Goal: Find specific page/section: Find specific page/section

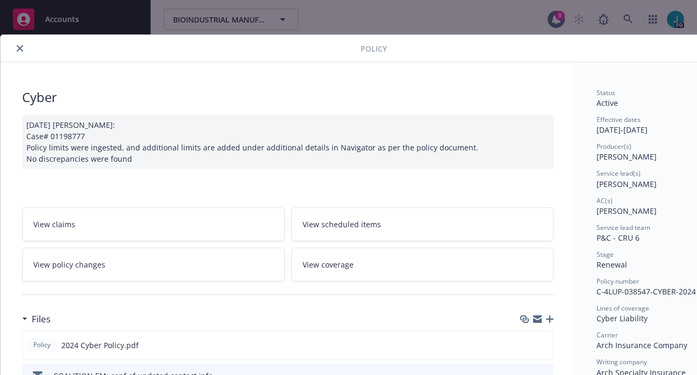
scroll to position [113, 0]
click at [17, 47] on icon "close" at bounding box center [20, 48] width 6 height 6
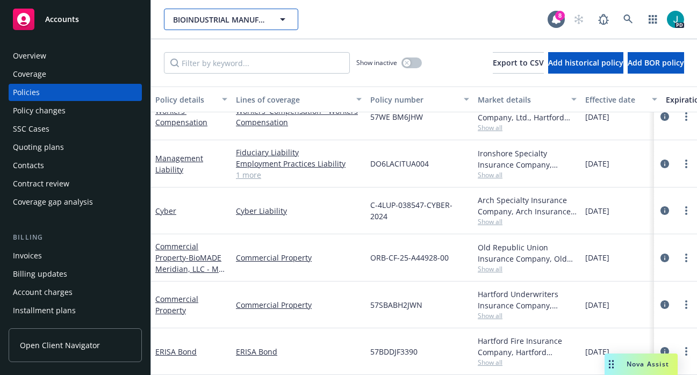
click at [226, 21] on span "BIOINDUSTRIAL MANUFACTURING AND DESIGN ECOSYSTEM" at bounding box center [219, 19] width 93 height 11
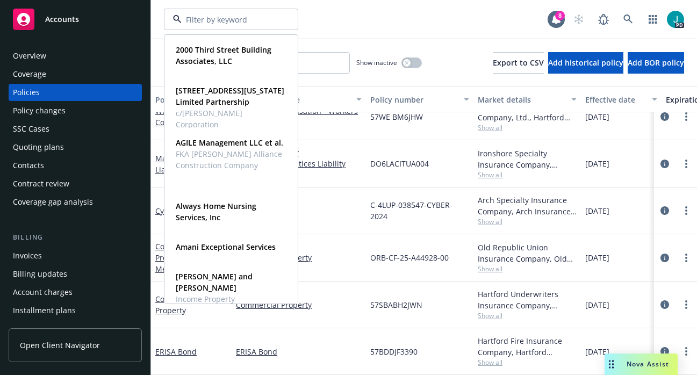
click at [388, 12] on div "[STREET_ADDRESS] Building Associates, LLC Type Commercial FEIN 00-0012345 [STRE…" at bounding box center [356, 20] width 384 height 22
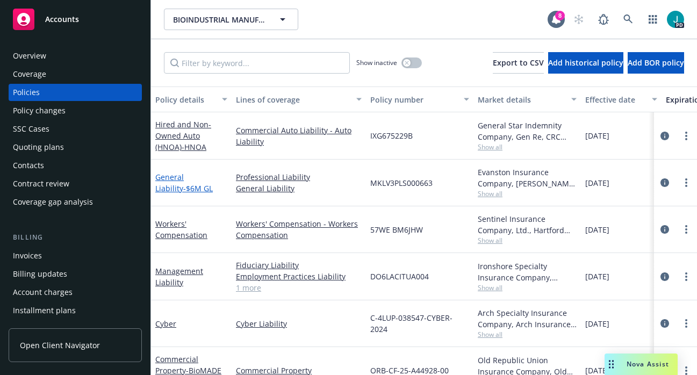
click at [191, 180] on link "General Liability - $6M GL" at bounding box center [184, 183] width 58 height 22
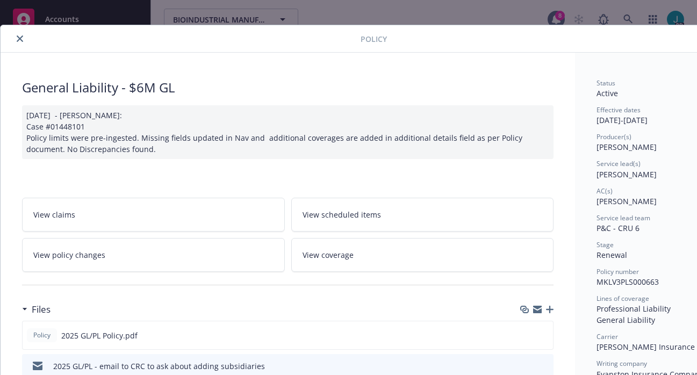
scroll to position [32, 0]
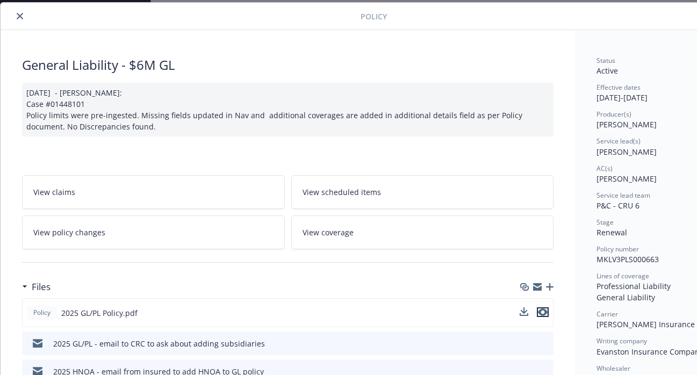
click at [544, 313] on icon "preview file" at bounding box center [543, 313] width 10 height 8
click at [17, 19] on icon "close" at bounding box center [20, 16] width 6 height 6
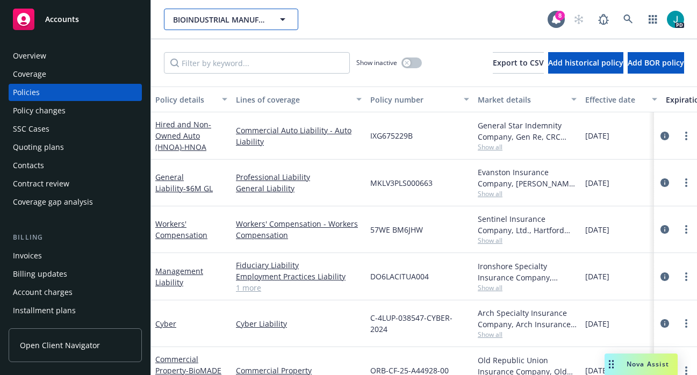
click at [224, 19] on span "BIOINDUSTRIAL MANUFACTURING AND DESIGN ECOSYSTEM" at bounding box center [219, 19] width 93 height 11
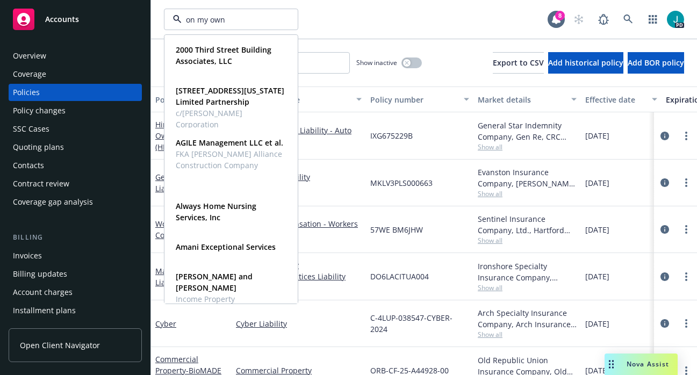
type input "on my own"
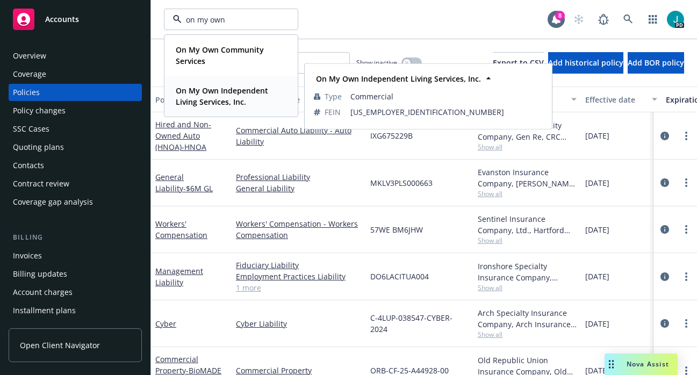
click at [216, 99] on strong "On My Own Independent Living Services, Inc." at bounding box center [222, 96] width 92 height 22
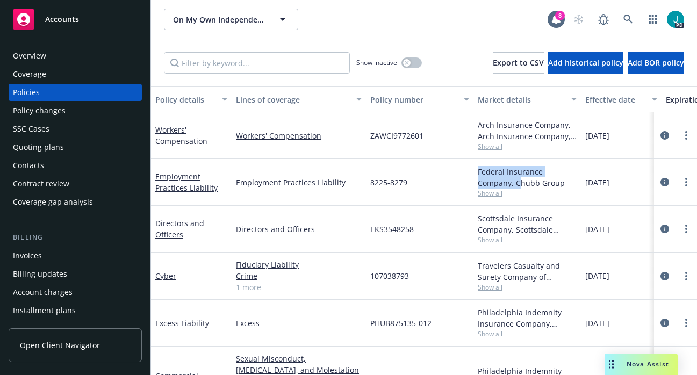
drag, startPoint x: 520, startPoint y: 178, endPoint x: 428, endPoint y: 177, distance: 91.9
click at [427, 177] on div "Employment Practices Liability Employment Practices Liability 8225-8279 Federal…" at bounding box center [670, 182] width 1038 height 47
click at [561, 224] on div "Scottsdale Insurance Company, Scottsdale Insurance Company (Nationwide), RT Spe…" at bounding box center [527, 224] width 99 height 23
click at [560, 225] on div "Scottsdale Insurance Company, Scottsdale Insurance Company (Nationwide), RT Spe…" at bounding box center [527, 224] width 99 height 23
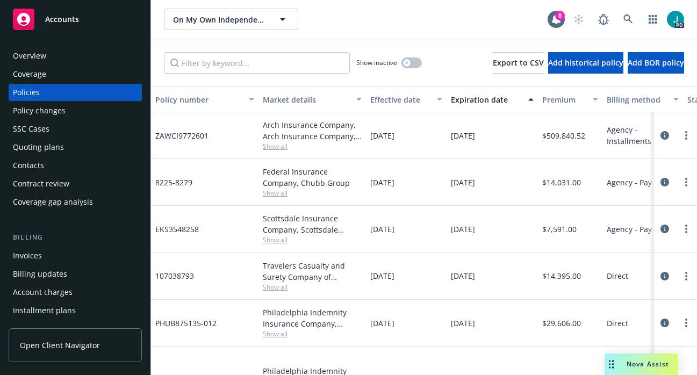
scroll to position [0, 194]
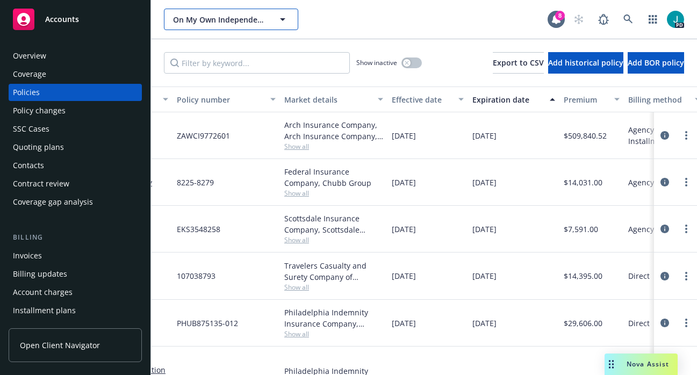
click at [218, 19] on span "On My Own Independent Living Services, Inc." at bounding box center [219, 19] width 93 height 11
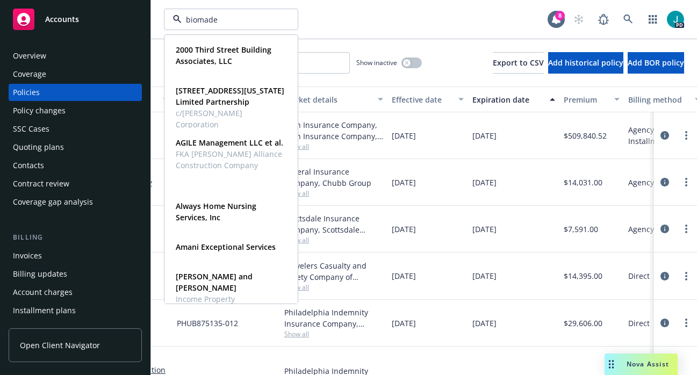
type input "biomade"
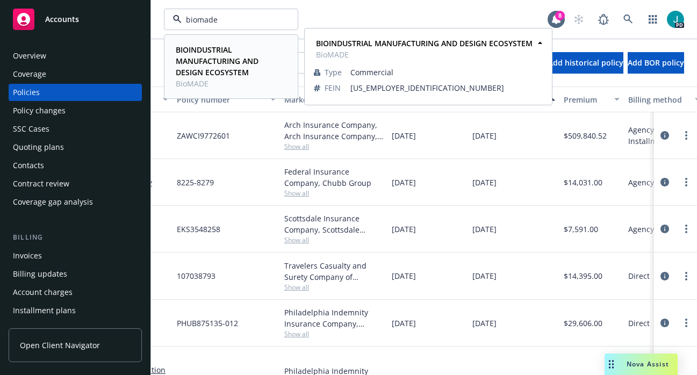
click at [217, 70] on strong "BIOINDUSTRIAL MANUFACTURING AND DESIGN ECOSYSTEM" at bounding box center [217, 61] width 83 height 33
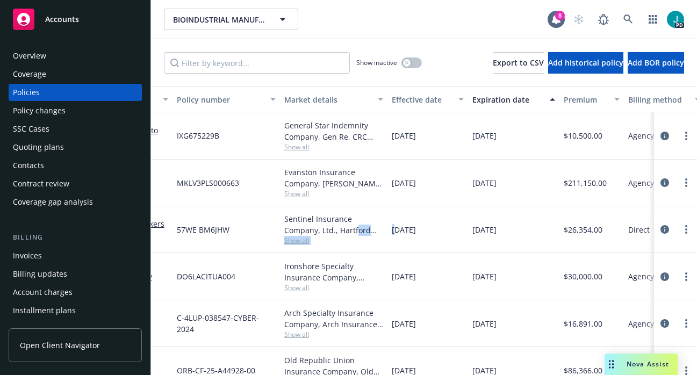
drag, startPoint x: 395, startPoint y: 234, endPoint x: 358, endPoint y: 231, distance: 37.2
click at [358, 231] on div "Workers' Compensation Workers' Compensation - Workers Compensation 57WE BM6JHW …" at bounding box center [477, 229] width 1038 height 47
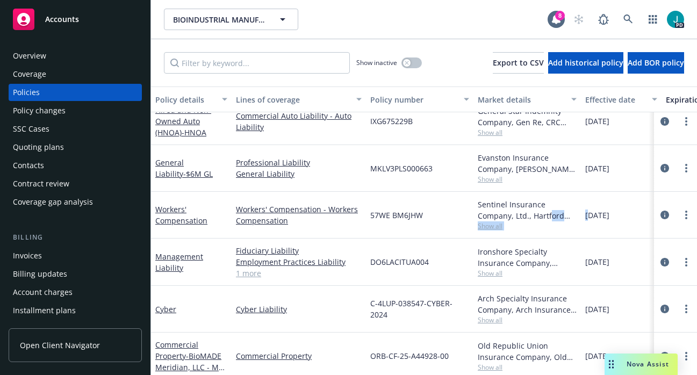
scroll to position [34, 0]
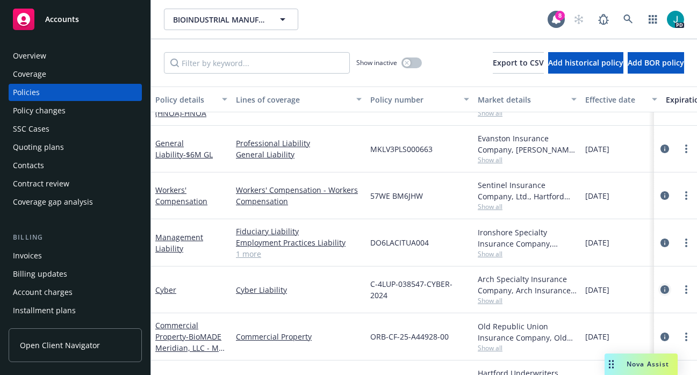
click at [661, 290] on icon "circleInformation" at bounding box center [665, 289] width 9 height 9
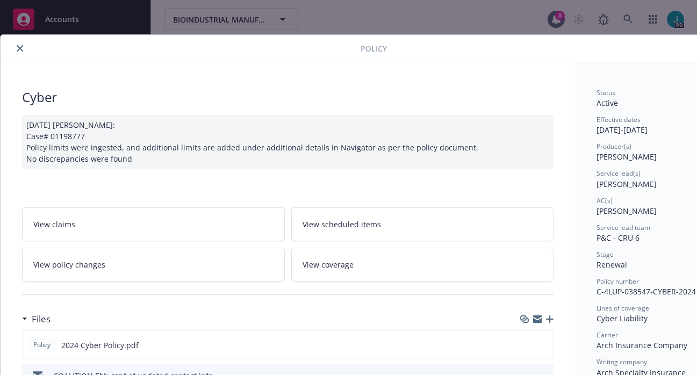
click at [20, 50] on icon "close" at bounding box center [20, 48] width 6 height 6
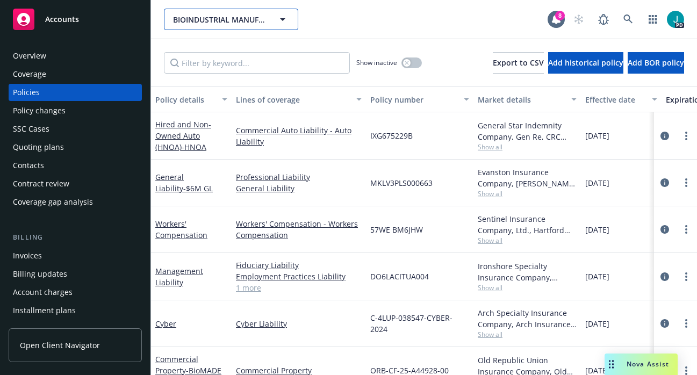
click at [203, 23] on span "BIOINDUSTRIAL MANUFACTURING AND DESIGN ECOSYSTEM" at bounding box center [219, 19] width 93 height 11
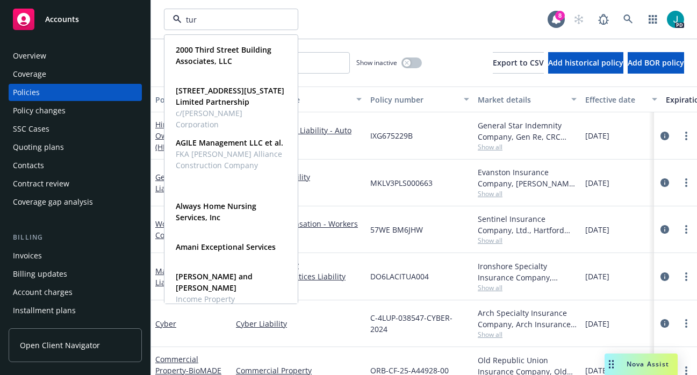
type input "turn"
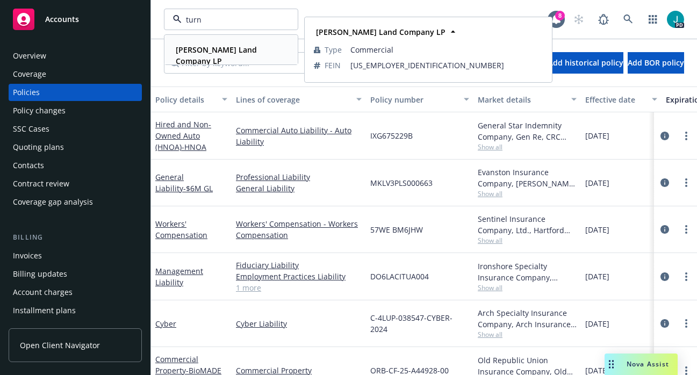
click at [213, 48] on strong "[PERSON_NAME] Land Company LP" at bounding box center [216, 56] width 81 height 22
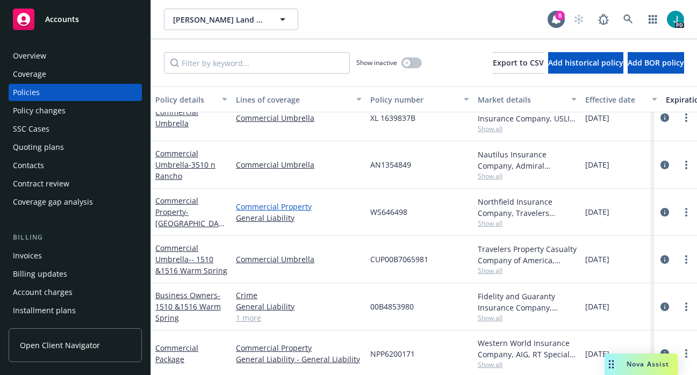
scroll to position [118, 0]
